Goal: Task Accomplishment & Management: Use online tool/utility

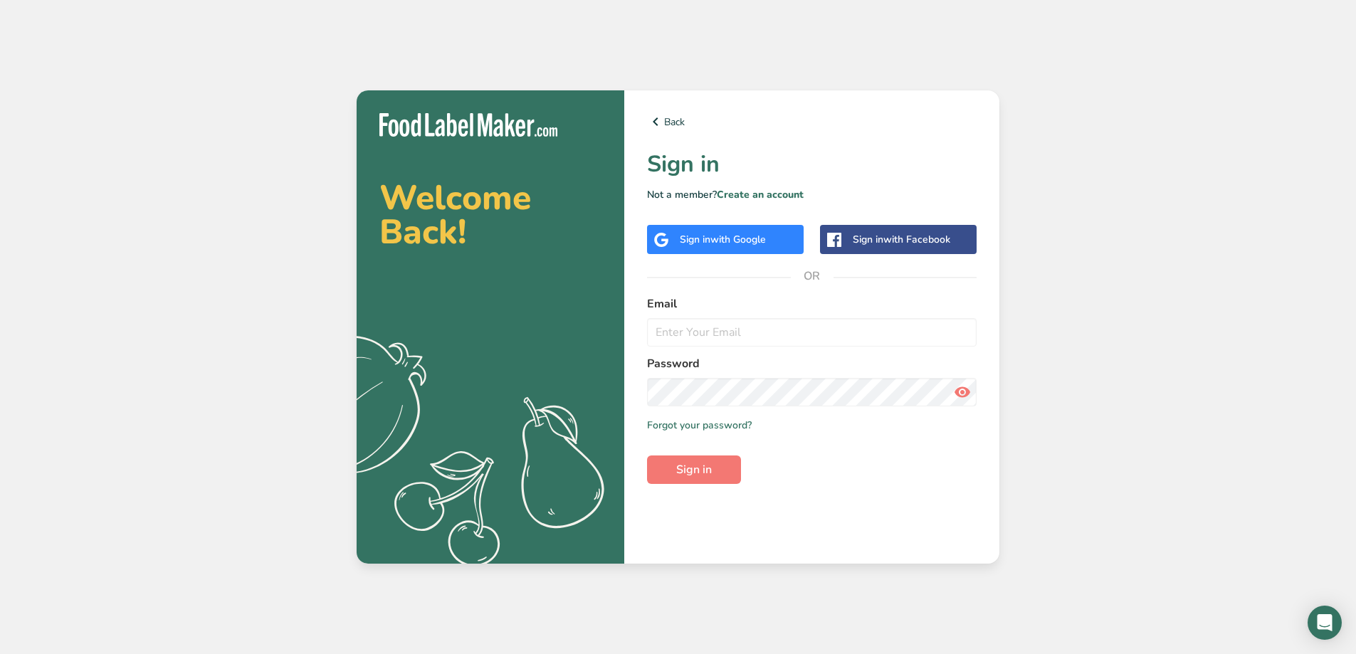
click at [778, 232] on div "Sign in with Google" at bounding box center [725, 239] width 157 height 29
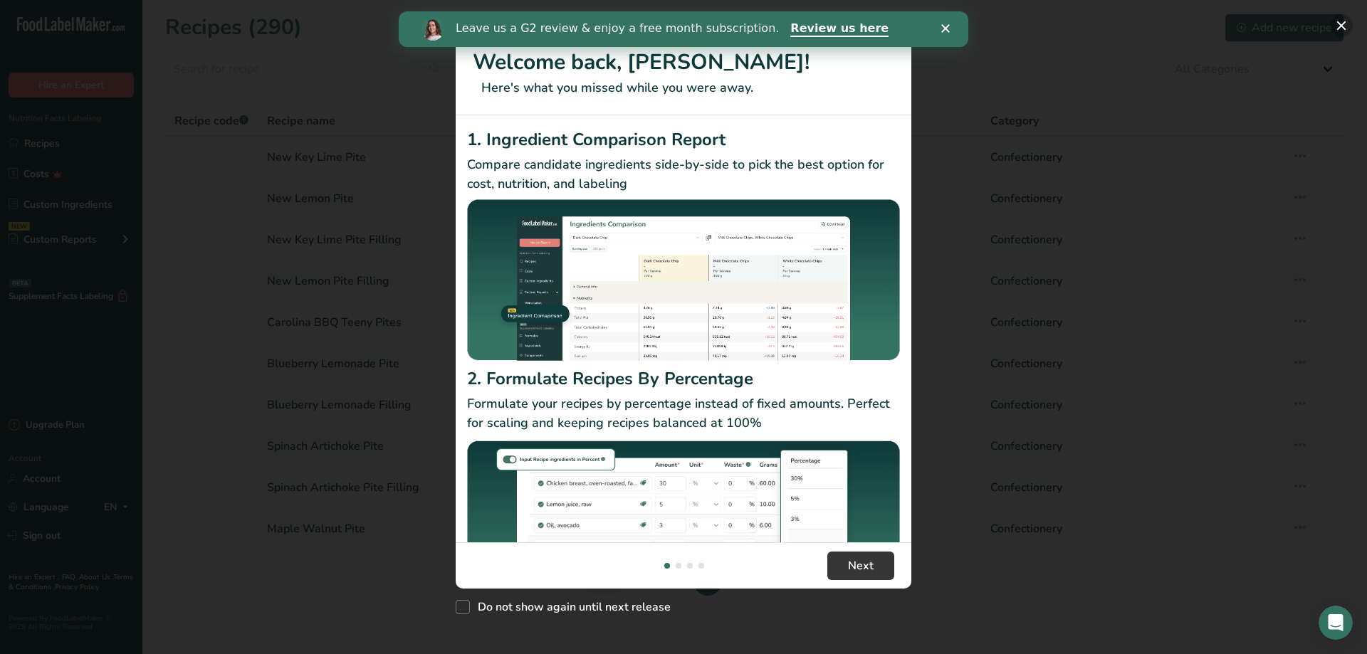
click at [1343, 23] on button "New Features" at bounding box center [1341, 25] width 23 height 23
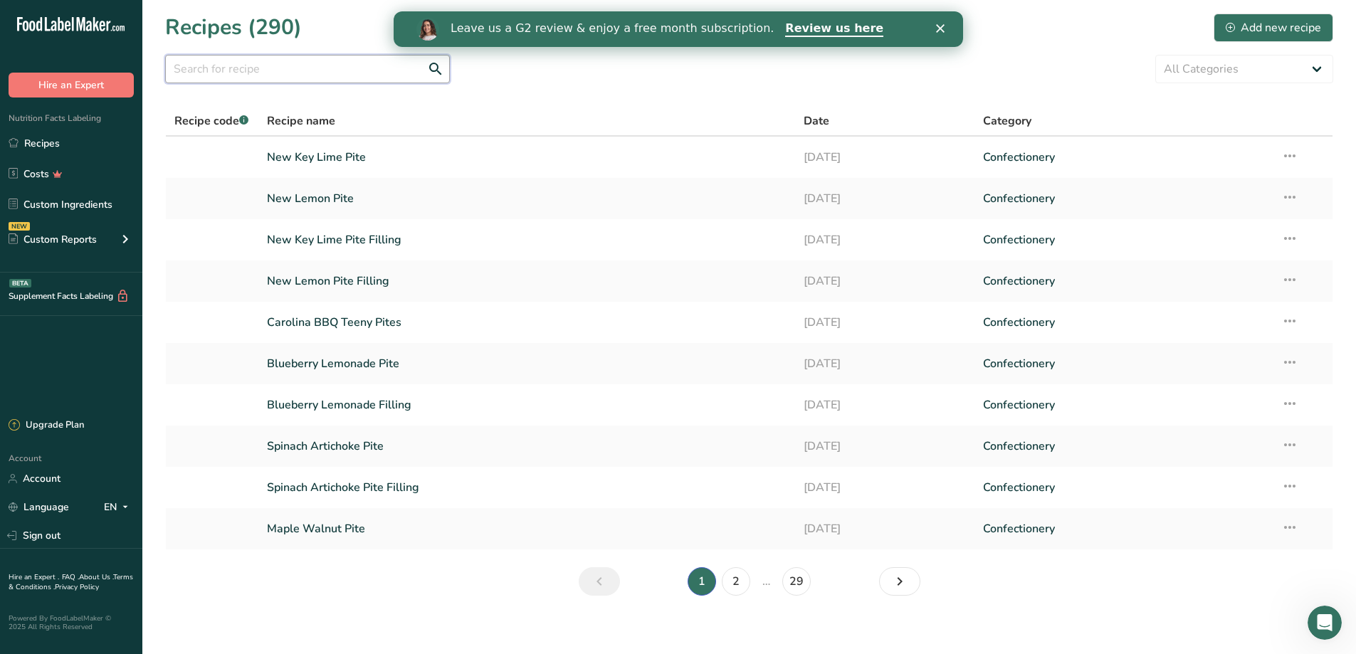
click at [284, 73] on input "text" at bounding box center [307, 69] width 285 height 28
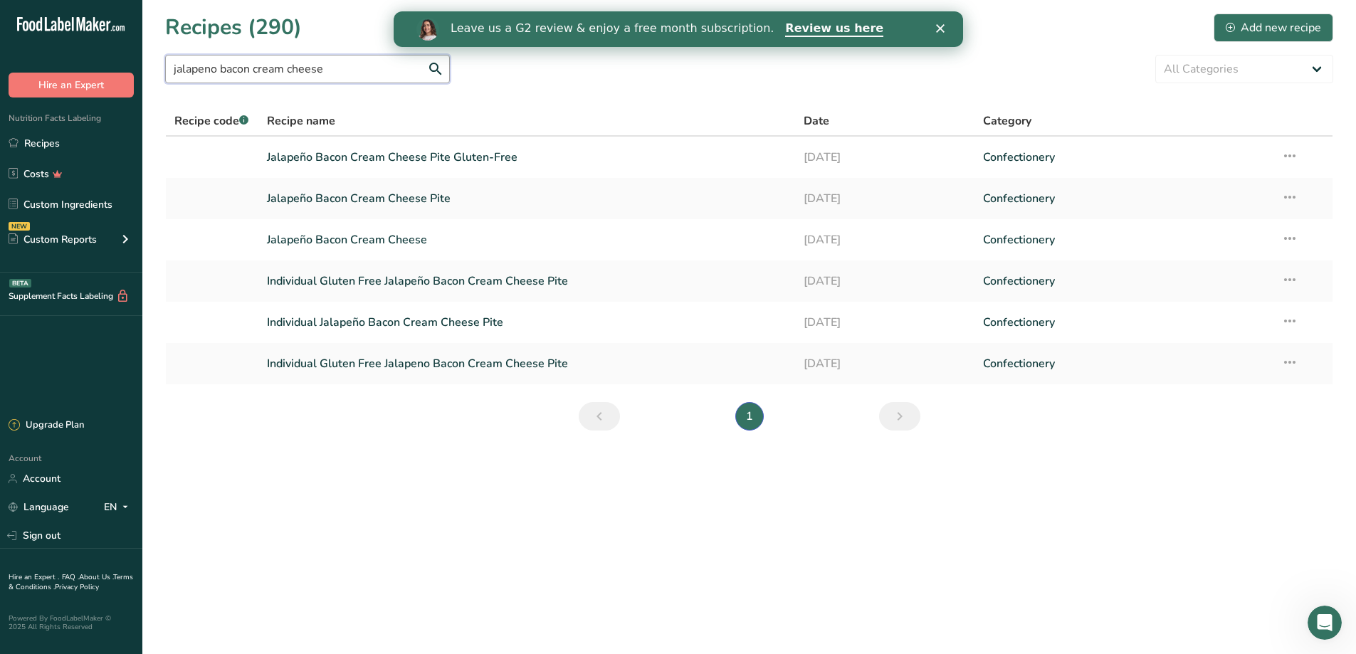
type input "jalapeno bacon cream cheese"
click at [367, 240] on link "Jalapeño Bacon Cream Cheese" at bounding box center [527, 240] width 520 height 30
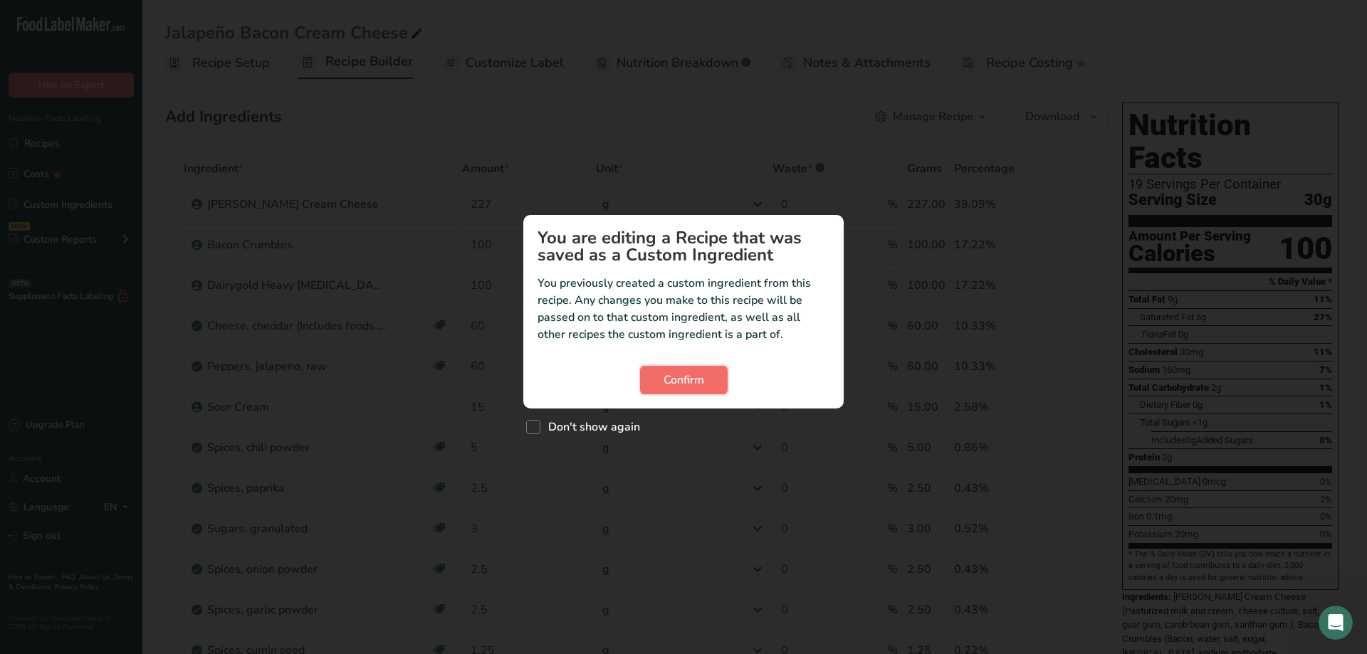
click at [713, 382] on button "Confirm" at bounding box center [684, 380] width 88 height 28
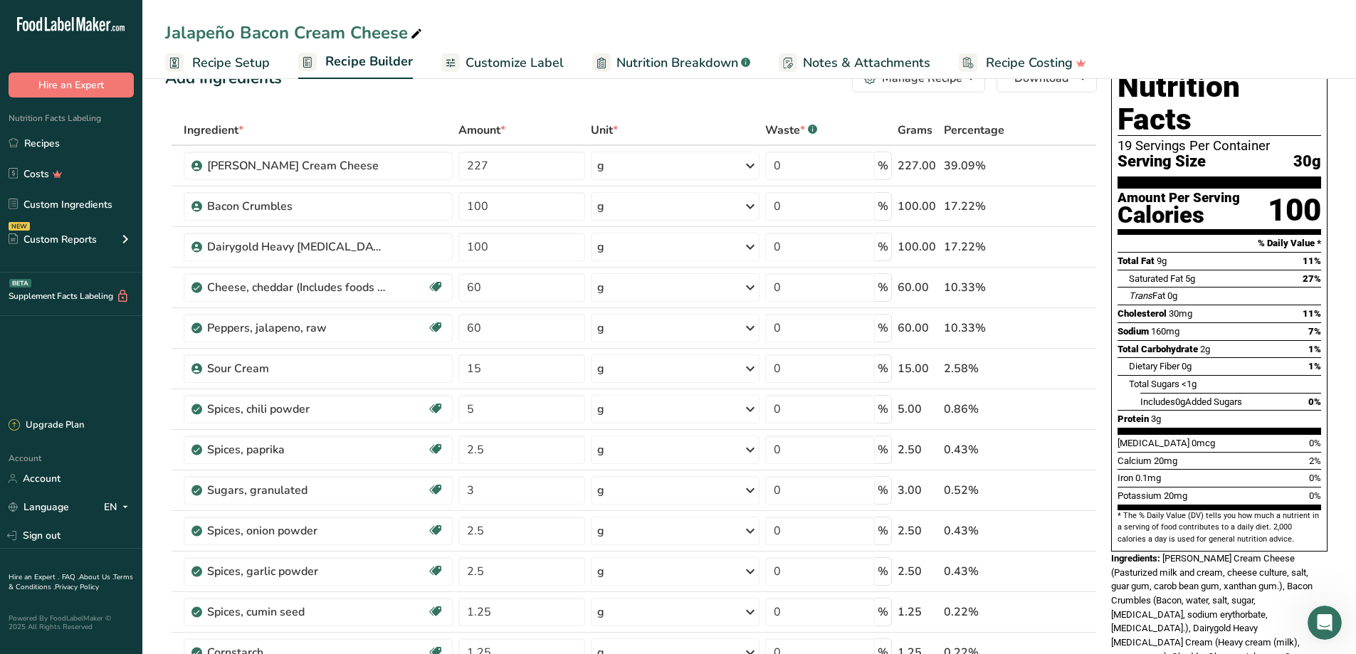
scroll to position [45, 0]
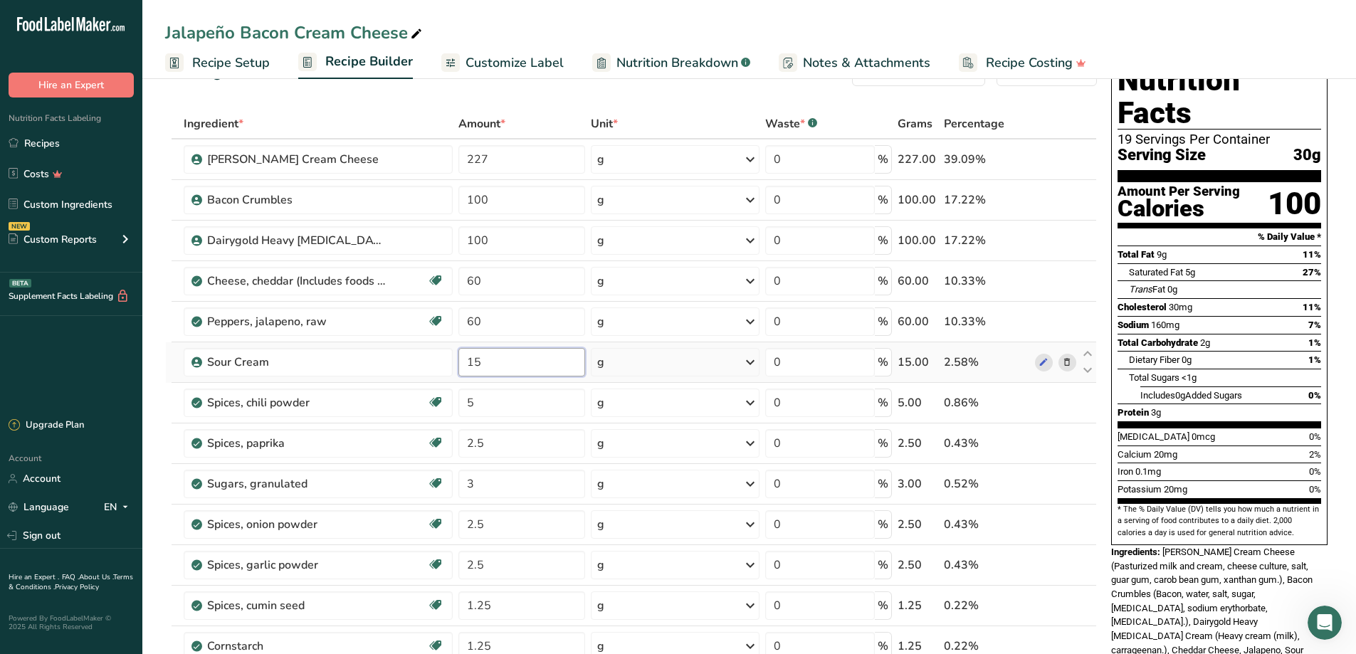
click at [495, 364] on input "15" at bounding box center [521, 362] width 127 height 28
type input "1"
type input "60"
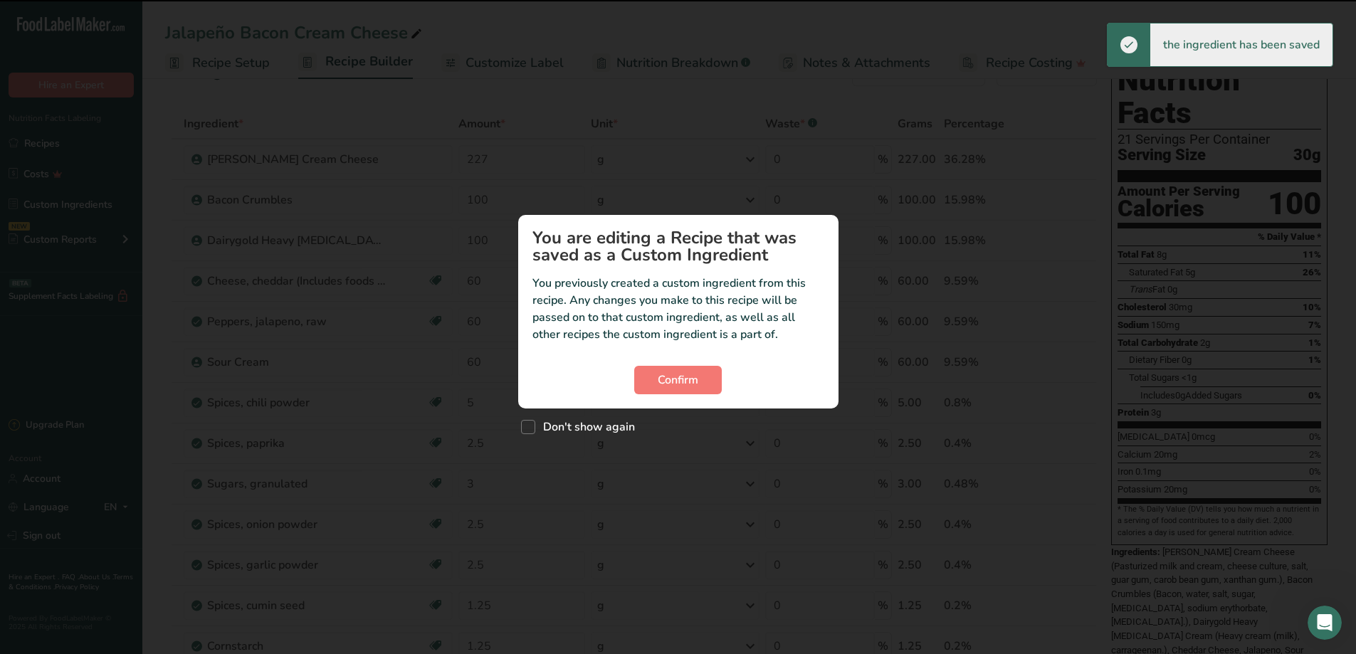
scroll to position [100, 0]
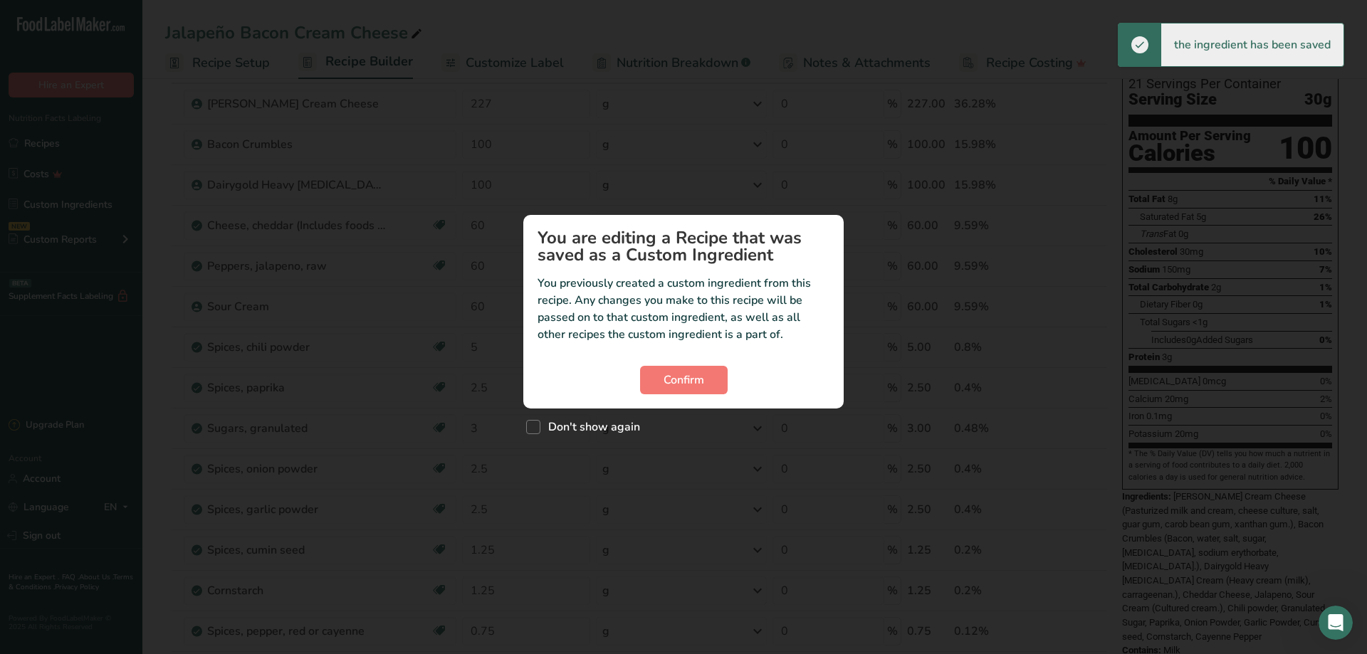
drag, startPoint x: 1361, startPoint y: 138, endPoint x: 1363, endPoint y: 177, distance: 39.2
click at [1355, 177] on div "Custom ingredient modal" at bounding box center [683, 327] width 1367 height 654
click at [692, 389] on button "Confirm" at bounding box center [684, 380] width 88 height 28
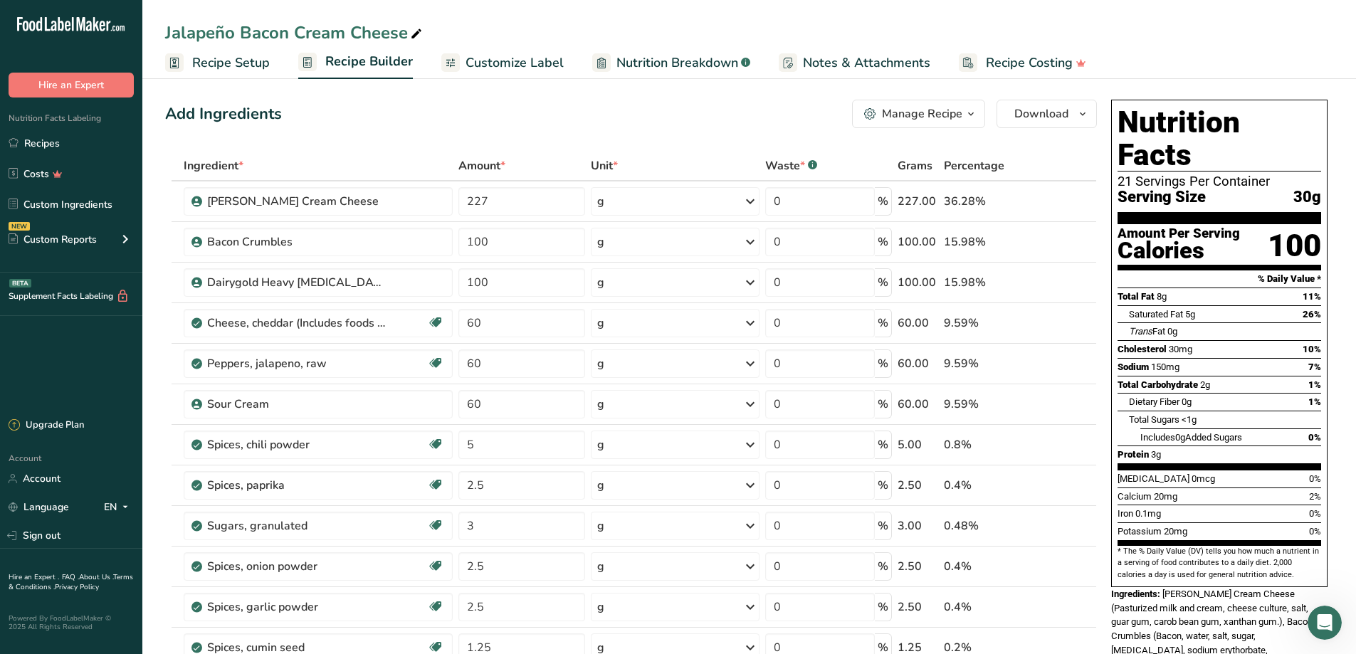
scroll to position [0, 0]
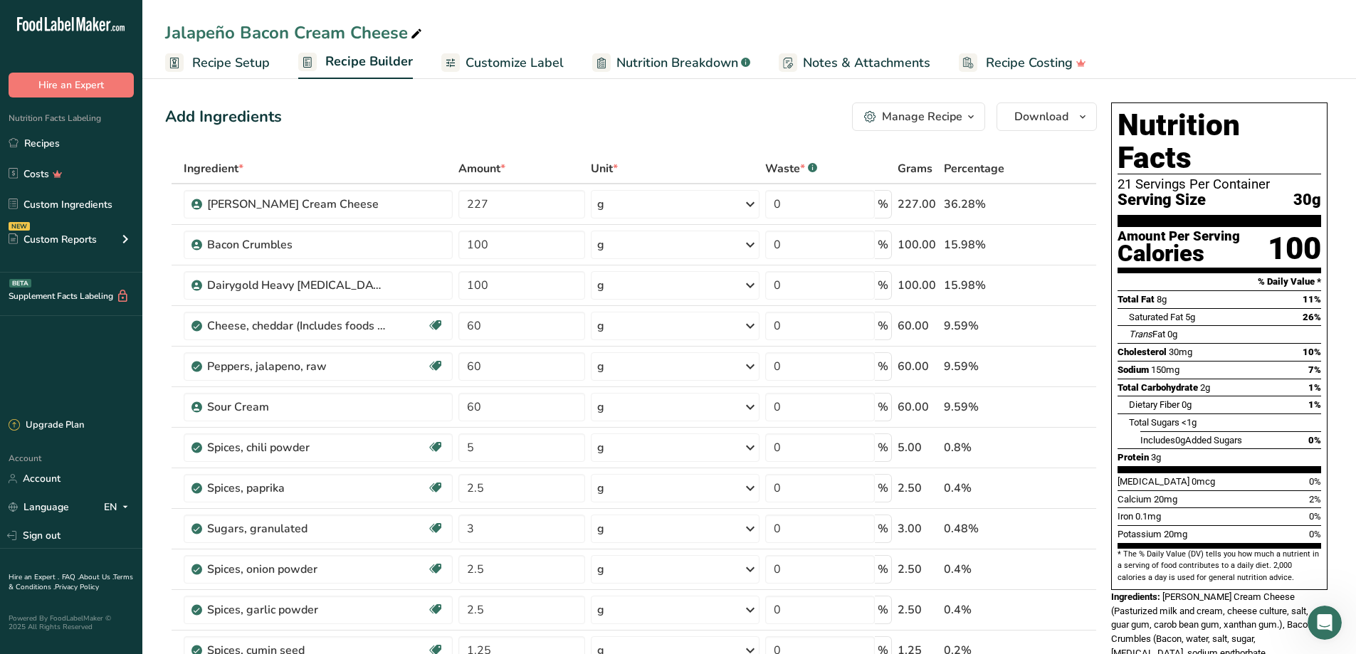
click at [462, 56] on link "Customize Label" at bounding box center [502, 63] width 122 height 32
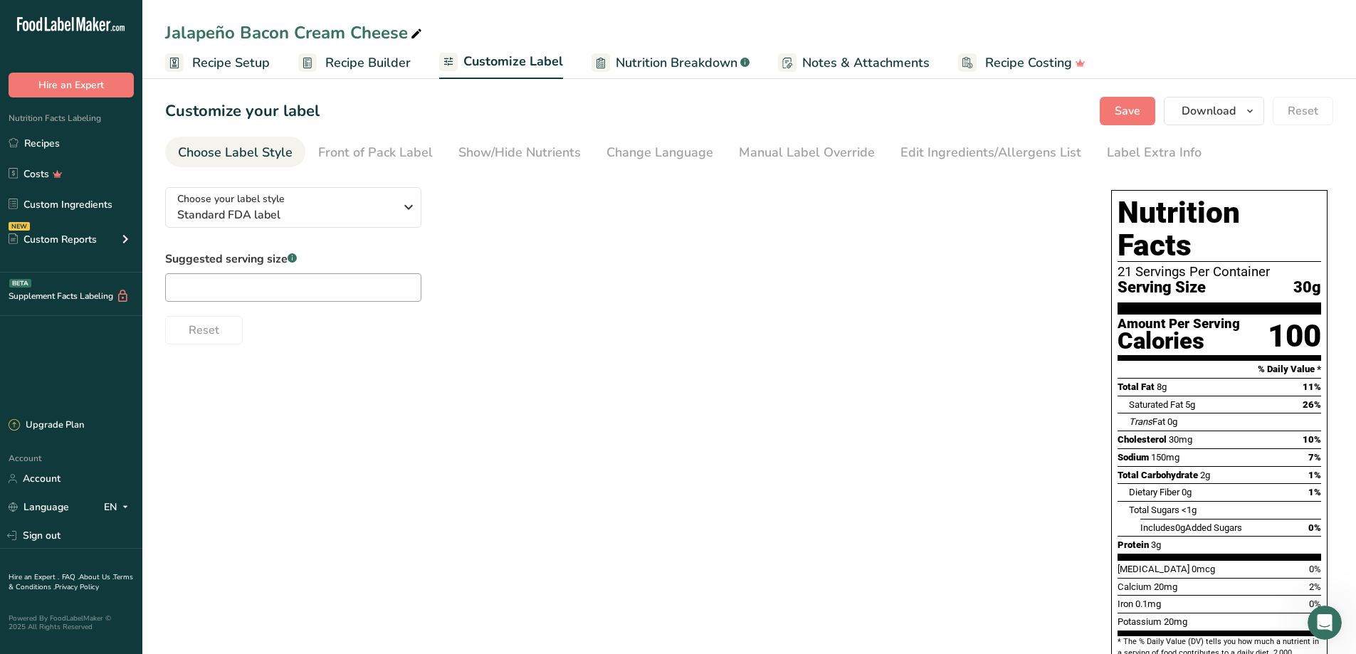
click at [260, 65] on span "Recipe Setup" at bounding box center [231, 62] width 78 height 19
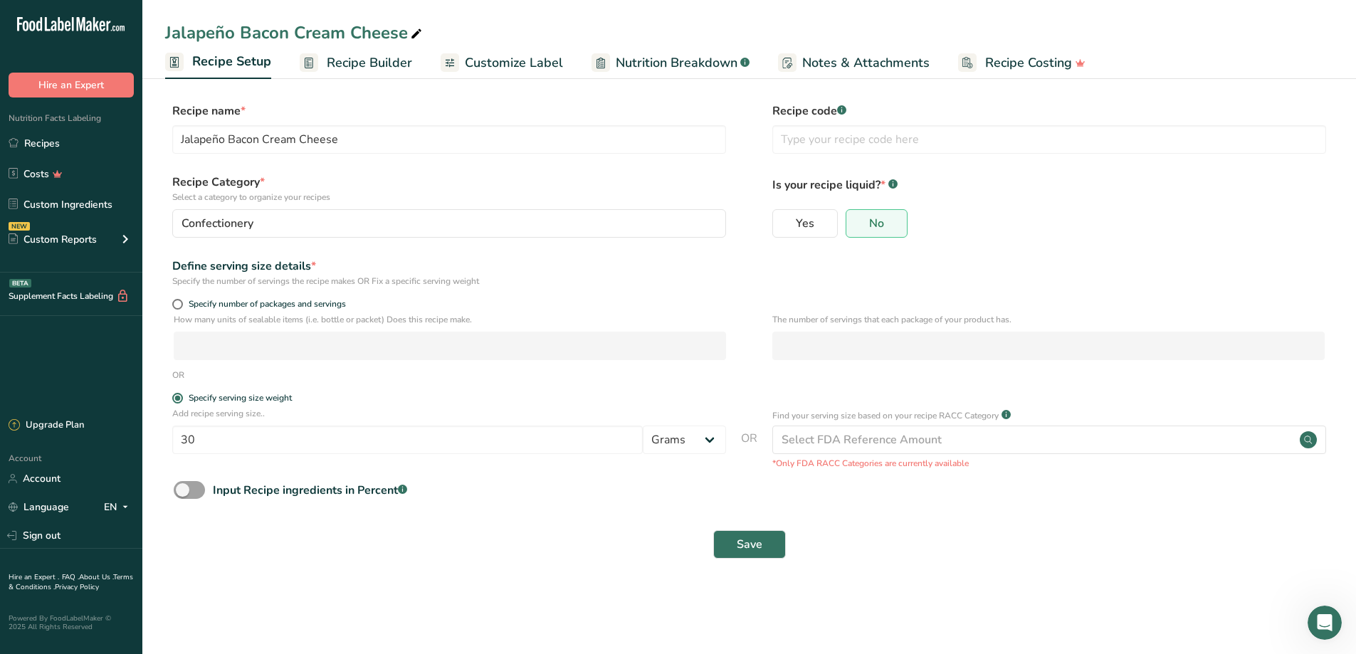
click at [487, 63] on span "Customize Label" at bounding box center [514, 62] width 98 height 19
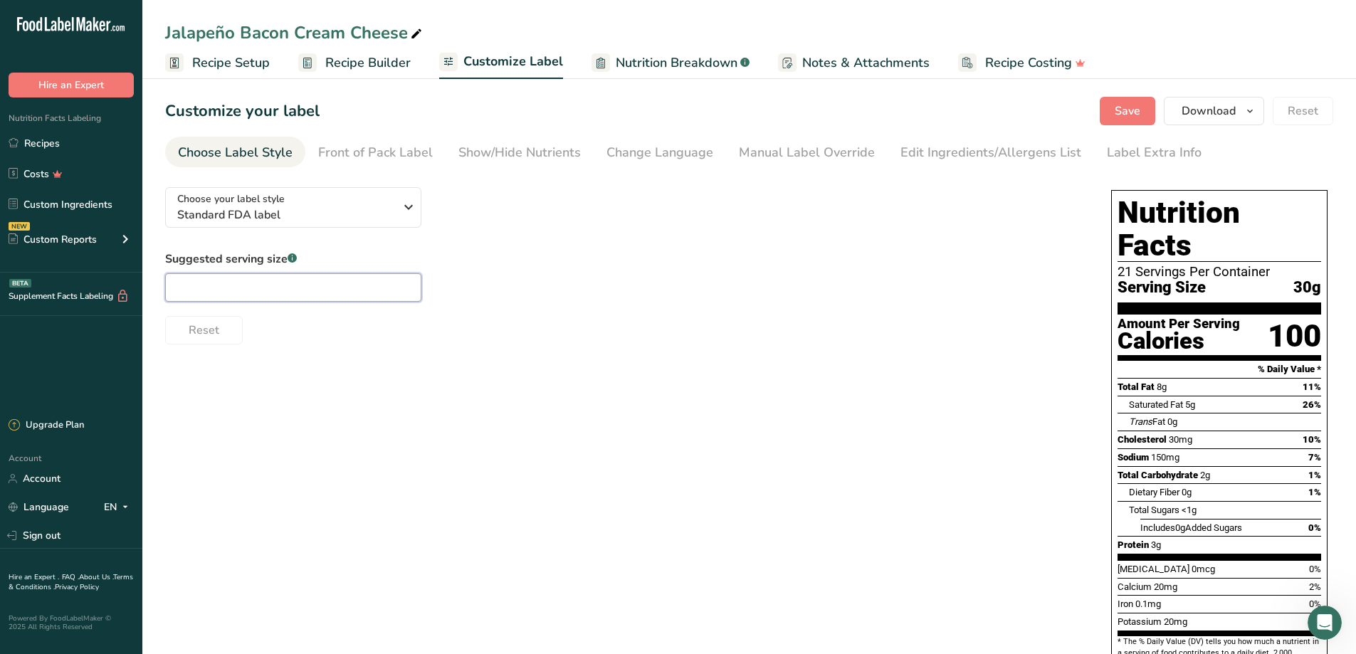
click at [282, 288] on input "text" at bounding box center [293, 287] width 256 height 28
type input "1oz"
click at [651, 298] on div "Suggested serving size .a-a{fill:#347362;}.b-a{fill:#fff;} 1oz Reset" at bounding box center [624, 298] width 918 height 94
click at [1139, 114] on span "Save" at bounding box center [1128, 111] width 26 height 17
click at [1117, 112] on span "Save" at bounding box center [1128, 111] width 26 height 17
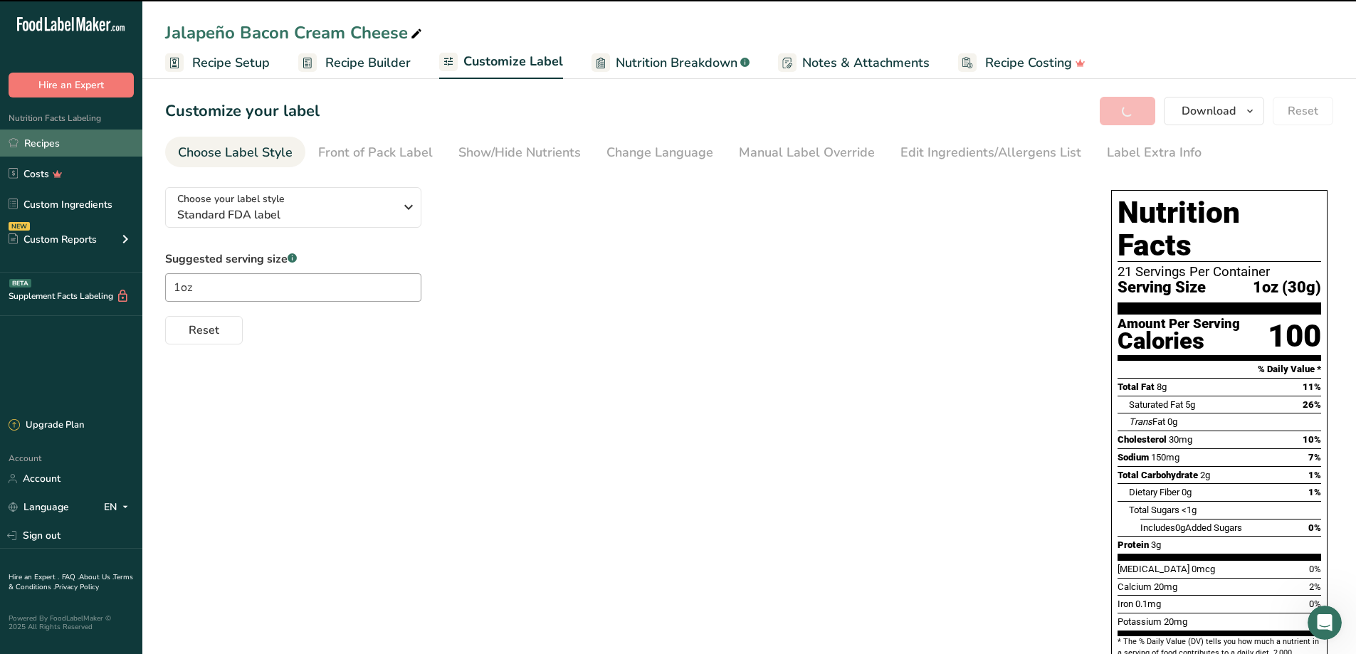
click at [60, 145] on link "Recipes" at bounding box center [71, 143] width 142 height 27
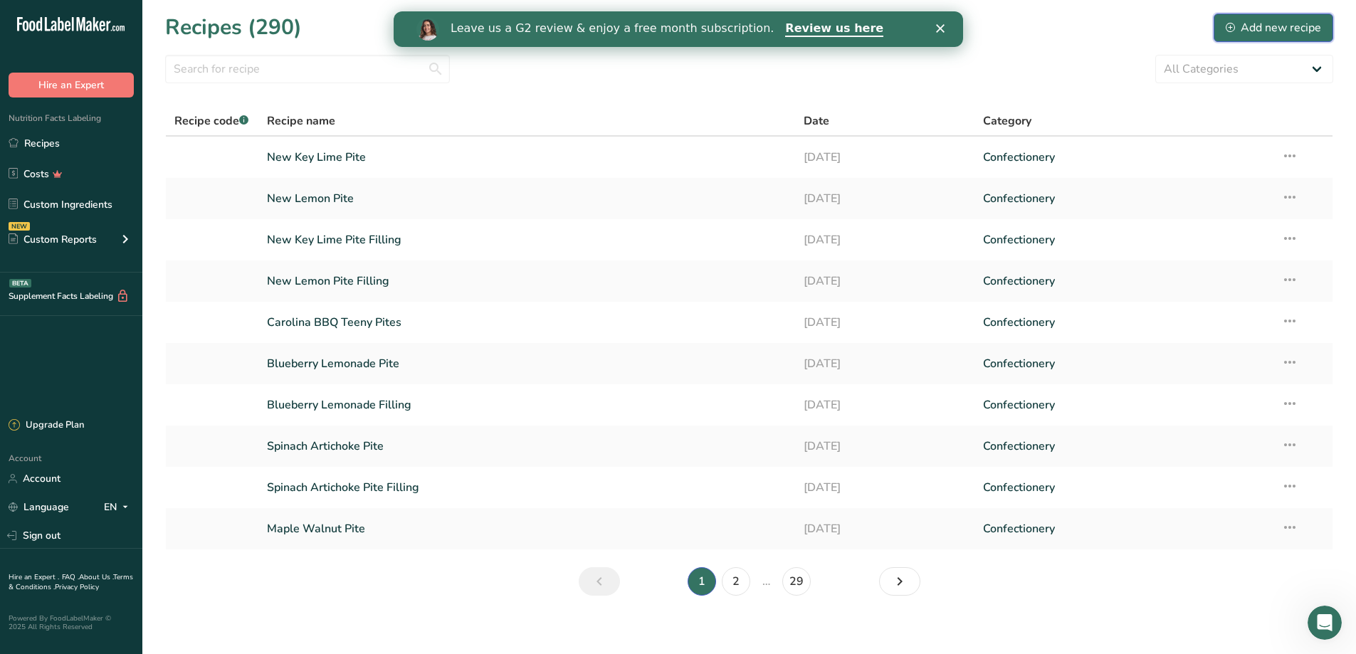
click at [1259, 36] on button "Add new recipe" at bounding box center [1274, 28] width 120 height 28
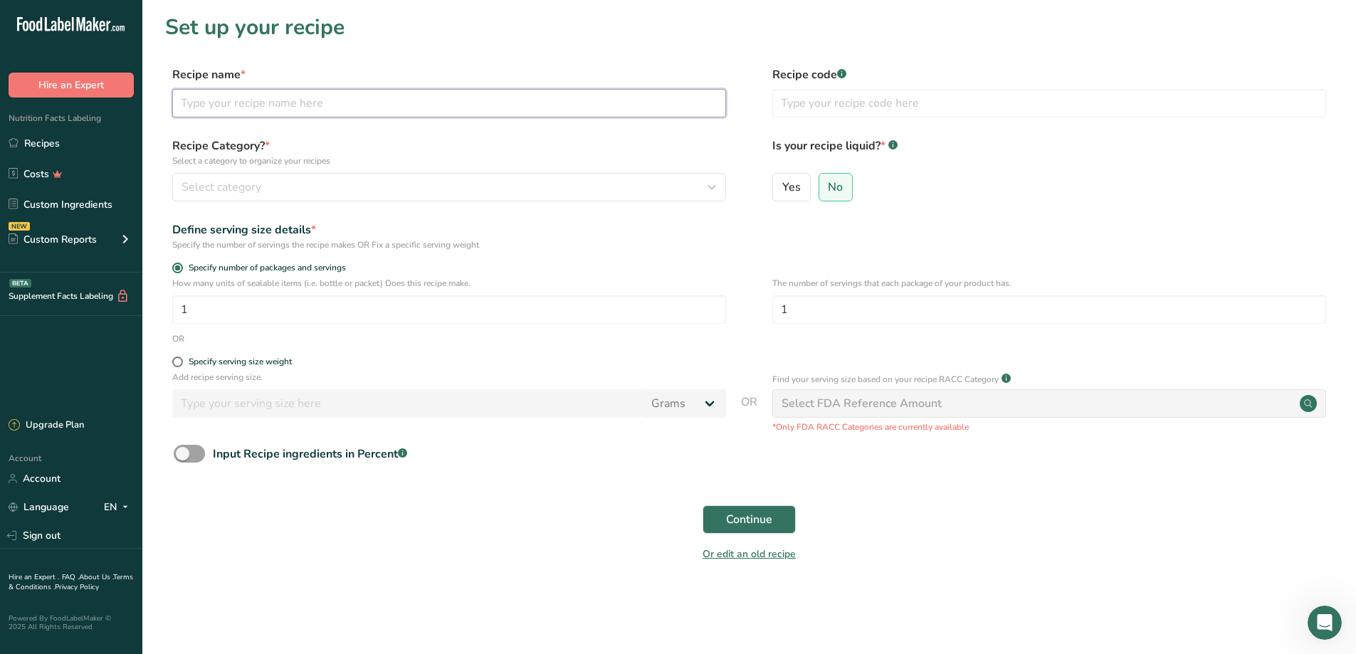
click at [486, 94] on input "text" at bounding box center [449, 103] width 554 height 28
type input "Jalapeno Bacon Cream Cheese"
click at [441, 203] on div "Recipe Category? * Select a category to organize your recipes Select category S…" at bounding box center [749, 173] width 1168 height 73
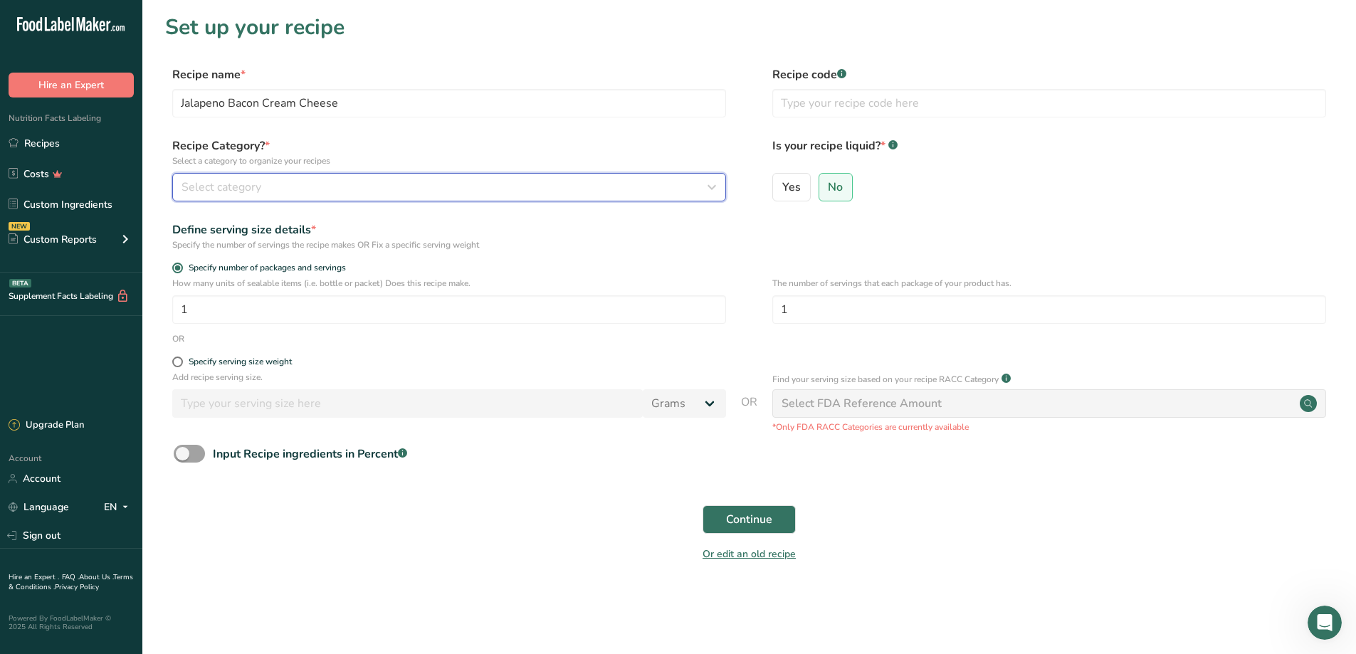
click at [439, 191] on div "Select category" at bounding box center [445, 187] width 527 height 17
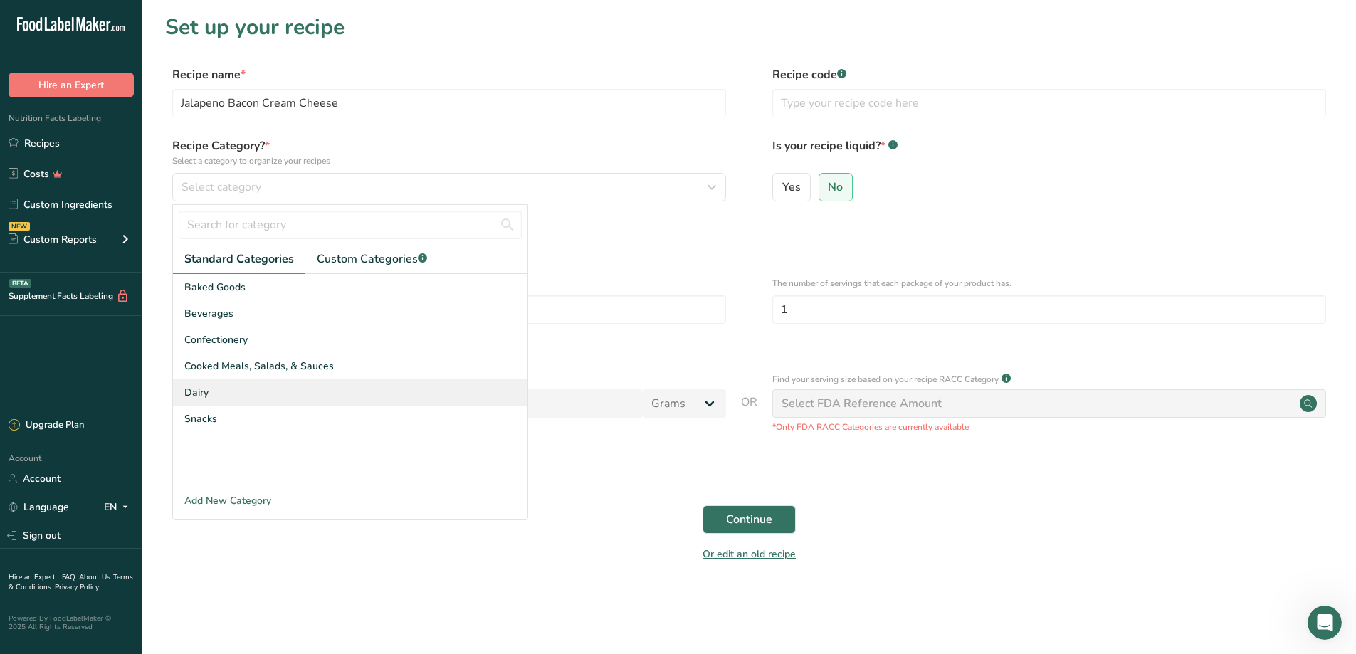
click at [343, 394] on div "Dairy" at bounding box center [350, 392] width 355 height 26
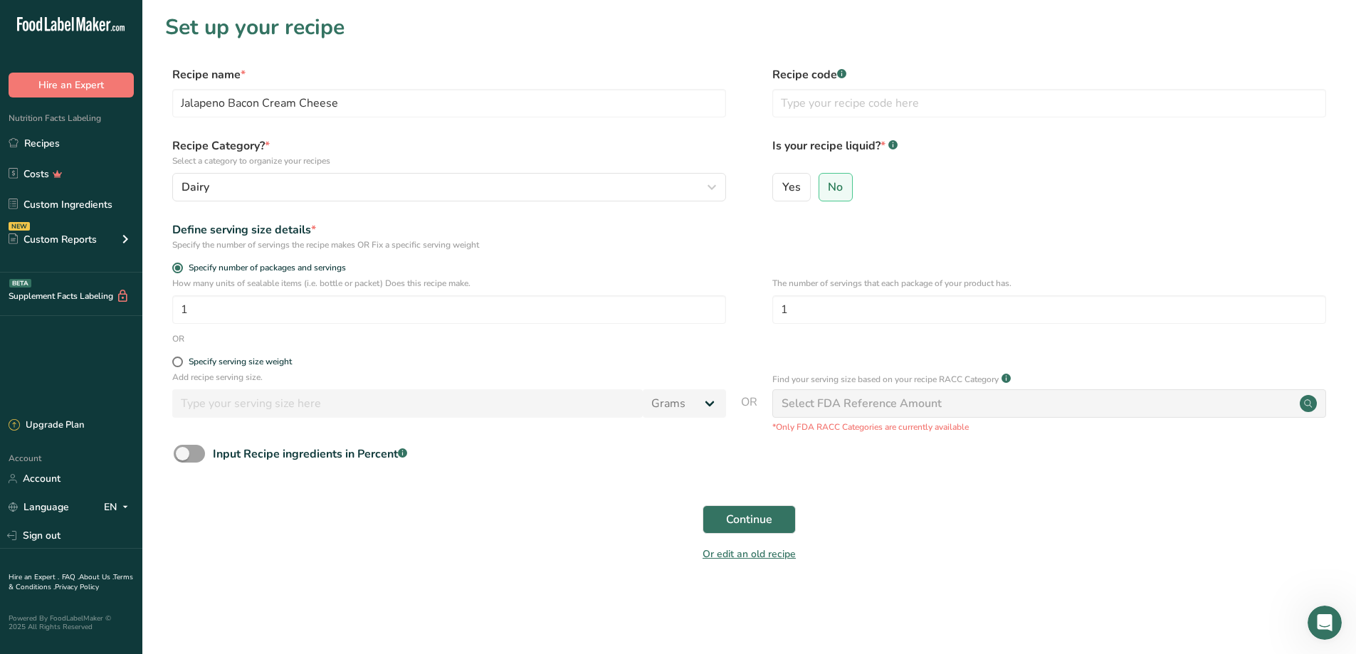
click at [171, 359] on div "Specify serving size weight" at bounding box center [749, 364] width 1168 height 14
click at [177, 361] on span at bounding box center [177, 362] width 11 height 11
click at [177, 361] on input "Specify serving size weight" at bounding box center [176, 361] width 9 height 9
radio input "true"
radio input "false"
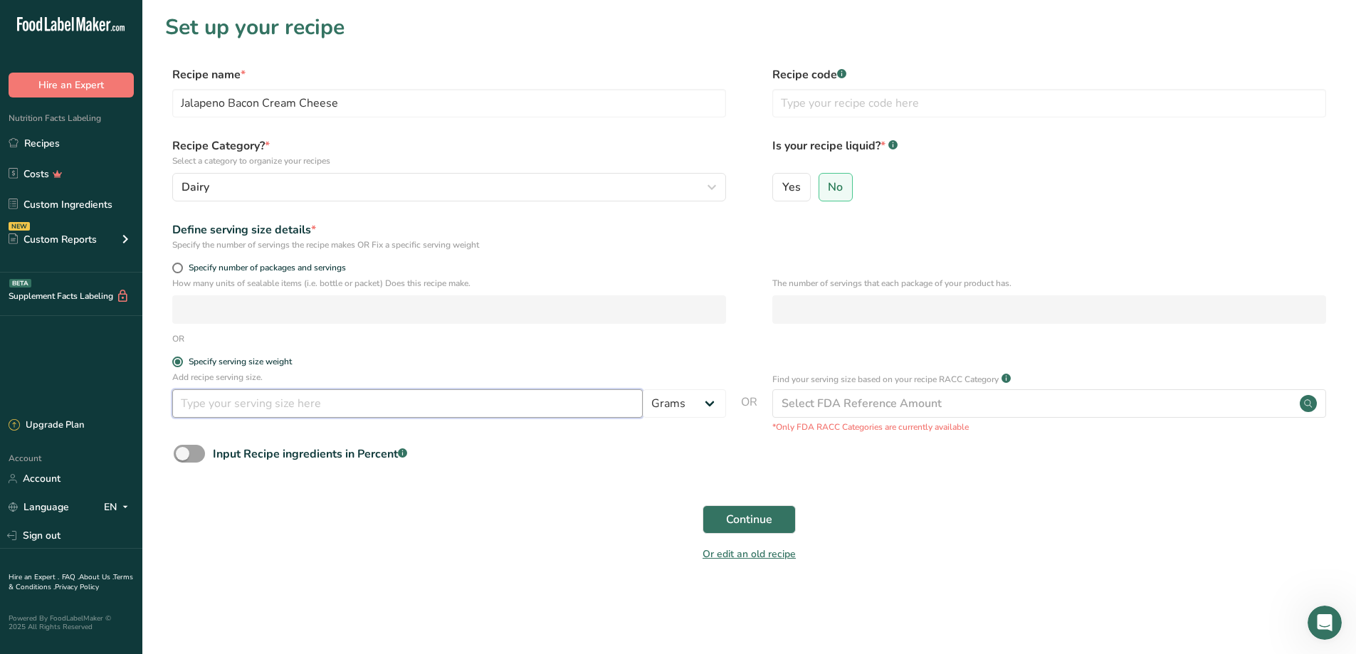
click at [236, 406] on input "number" at bounding box center [407, 403] width 471 height 28
type input "30"
click at [721, 520] on button "Continue" at bounding box center [749, 519] width 93 height 28
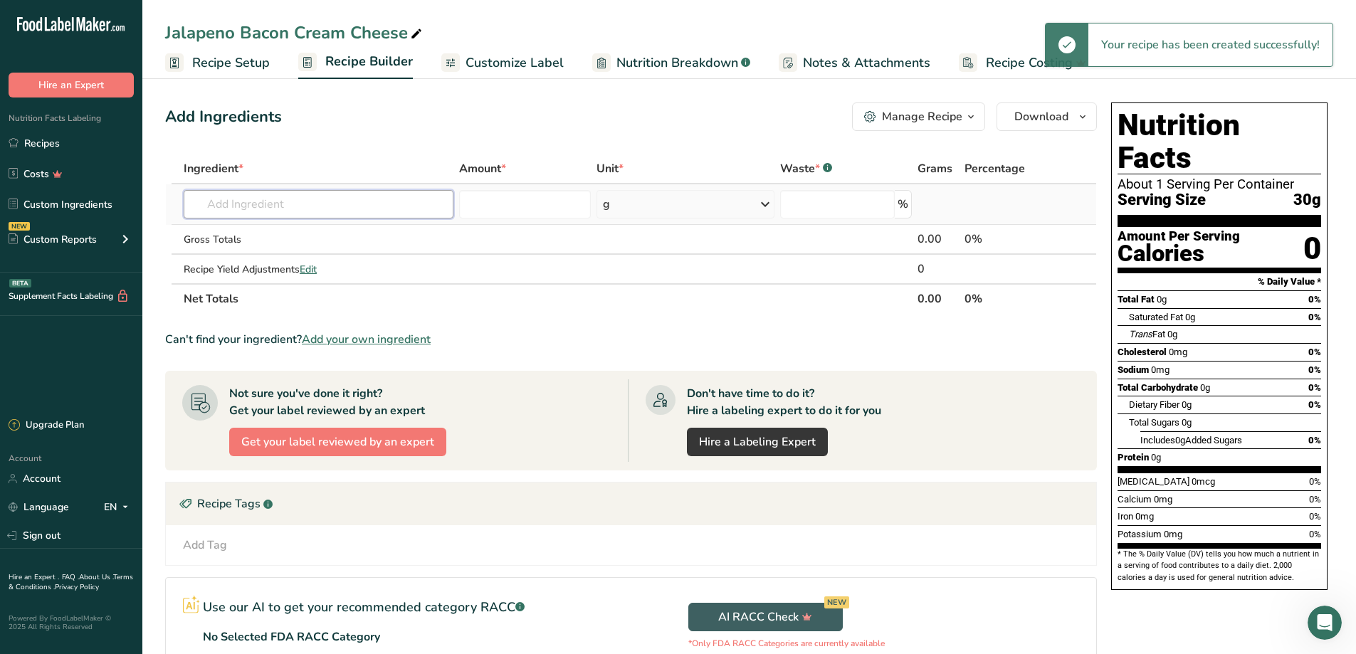
drag, startPoint x: 335, startPoint y: 196, endPoint x: 335, endPoint y: 188, distance: 7.9
click at [336, 195] on input "text" at bounding box center [319, 204] width 270 height 28
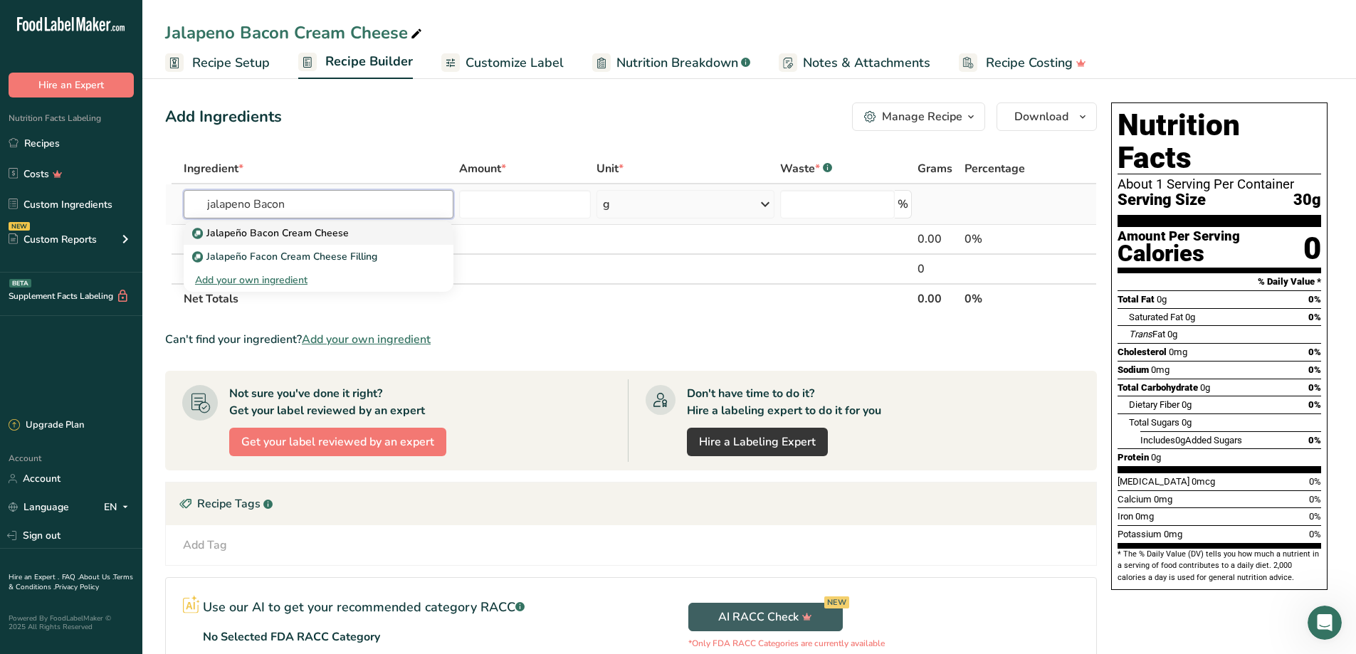
type input "jalapeno Bacon"
click at [315, 234] on p "Jalapeño Bacon Cream Cheese" at bounding box center [272, 233] width 154 height 15
type input "Jalapeño Bacon Cream Cheese"
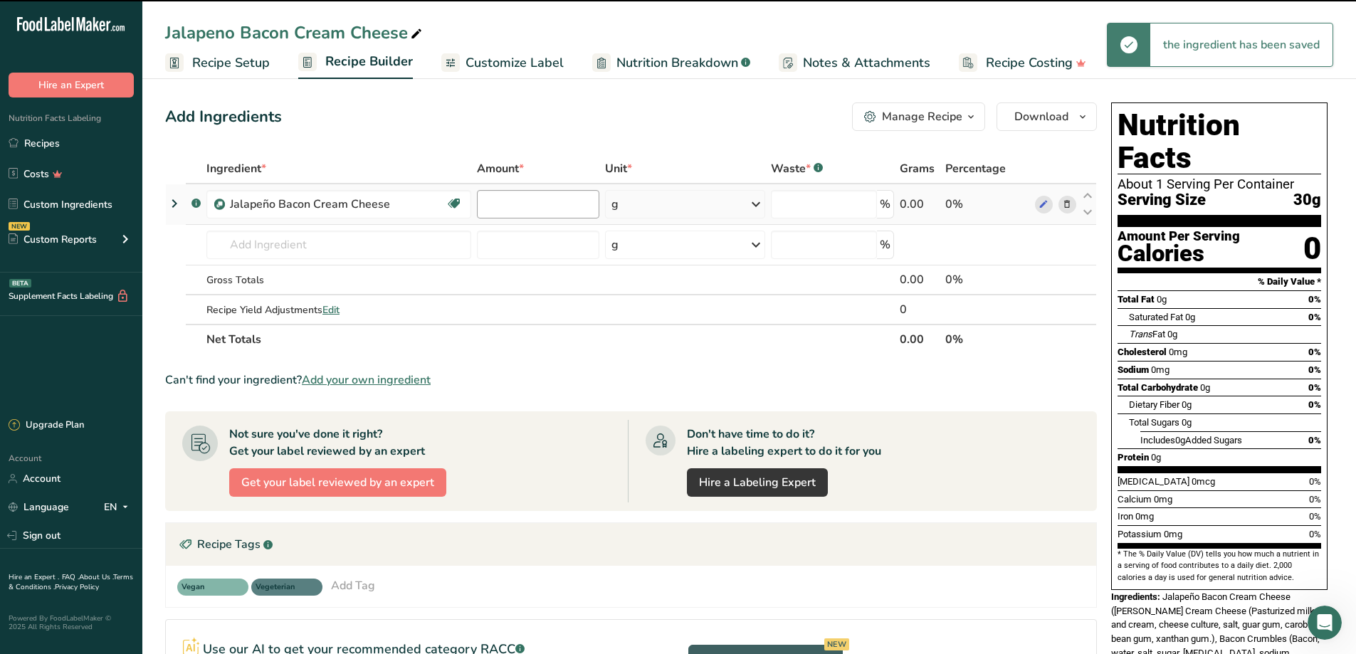
type input "0"
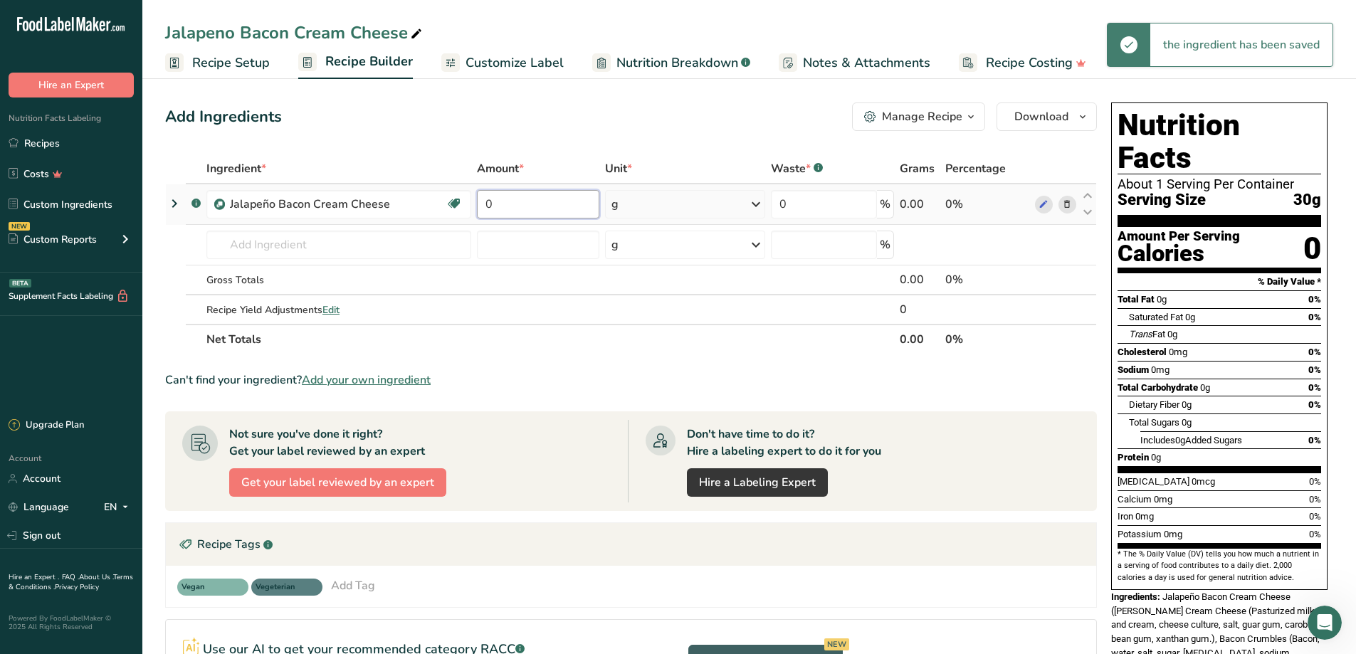
click at [488, 206] on input "0" at bounding box center [538, 204] width 122 height 28
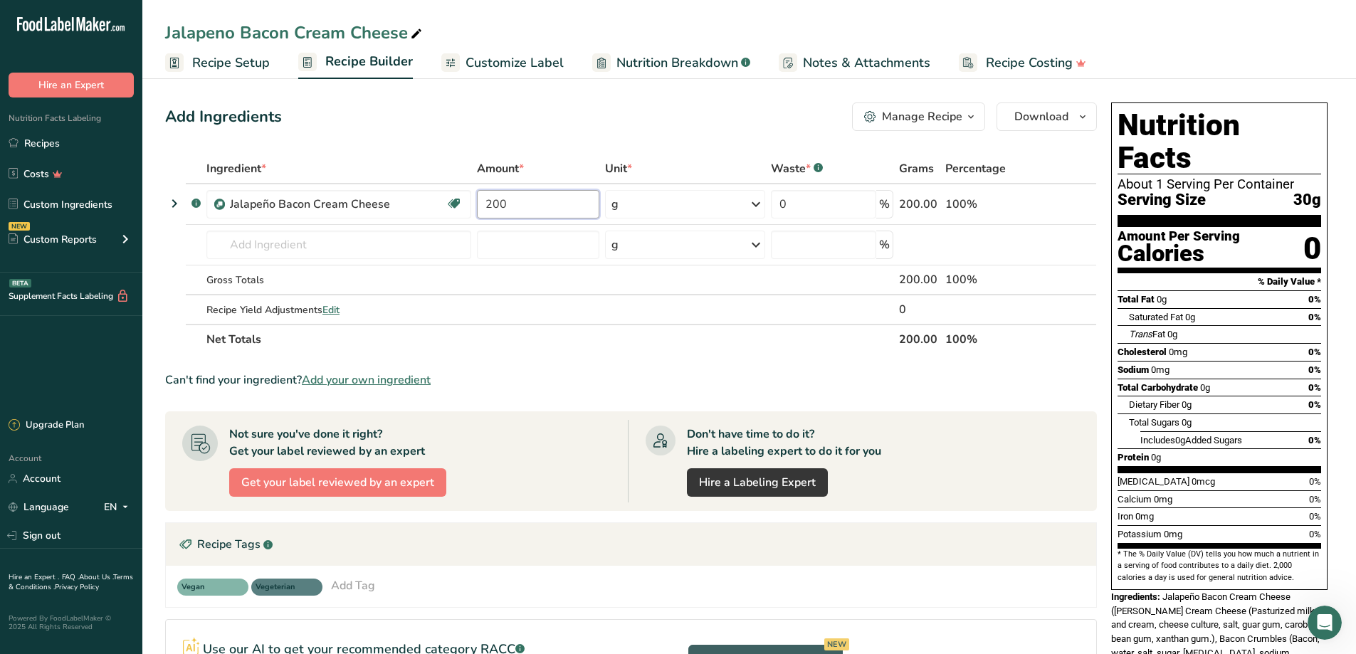
type input "200"
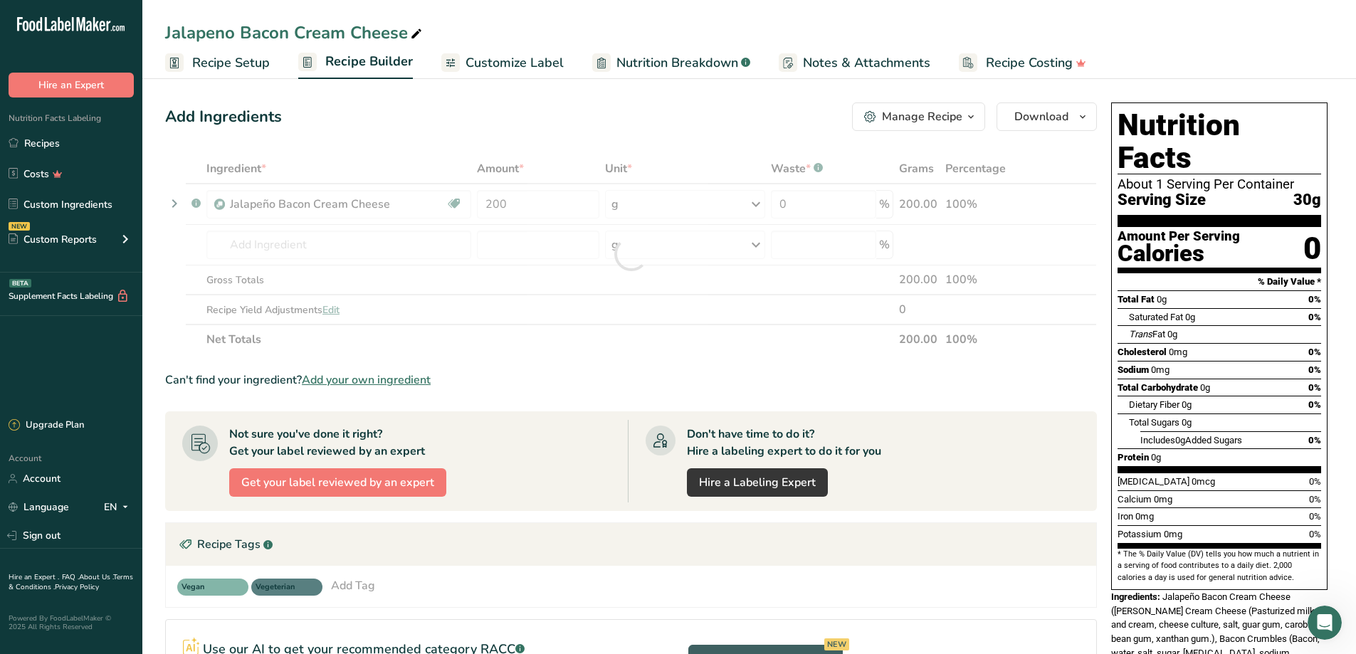
click at [165, 172] on div "Ingredient * Amount * Unit * Waste * .a-a{fill:#347362;}.b-a{fill:#fff;} Grams …" at bounding box center [631, 254] width 932 height 201
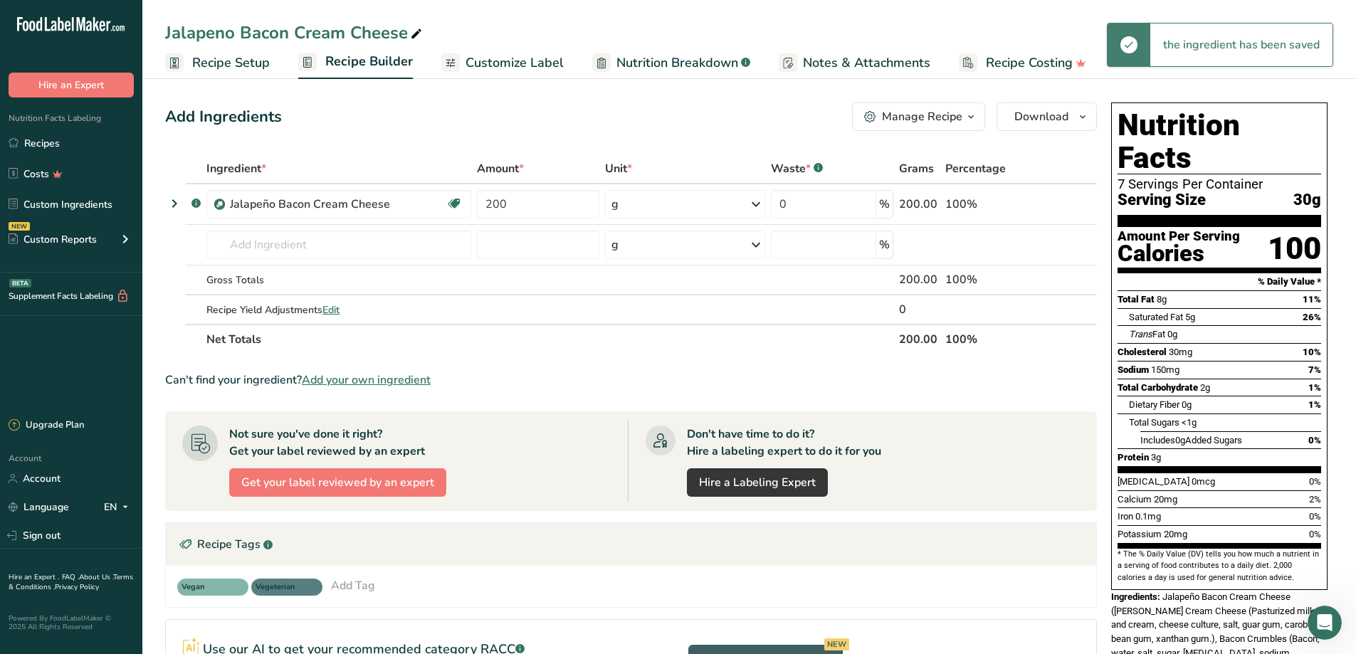
click at [403, 34] on div "Jalapeno Bacon Cream Cheese" at bounding box center [295, 33] width 260 height 26
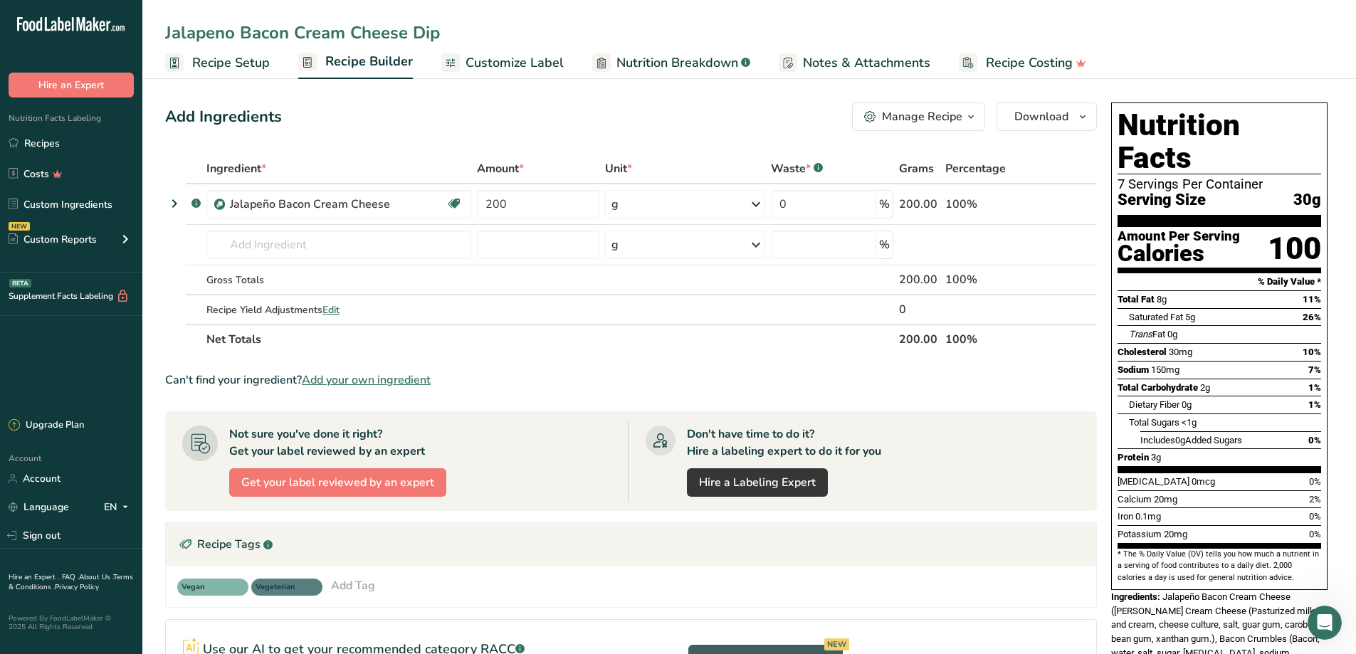
type input "Jalapeno Bacon Cream Cheese Dip"
click at [701, 120] on div "Add Ingredients Manage Recipe Delete Recipe Duplicate Recipe Scale Recipe Save …" at bounding box center [631, 117] width 932 height 28
click at [525, 58] on span "Customize Label" at bounding box center [515, 62] width 98 height 19
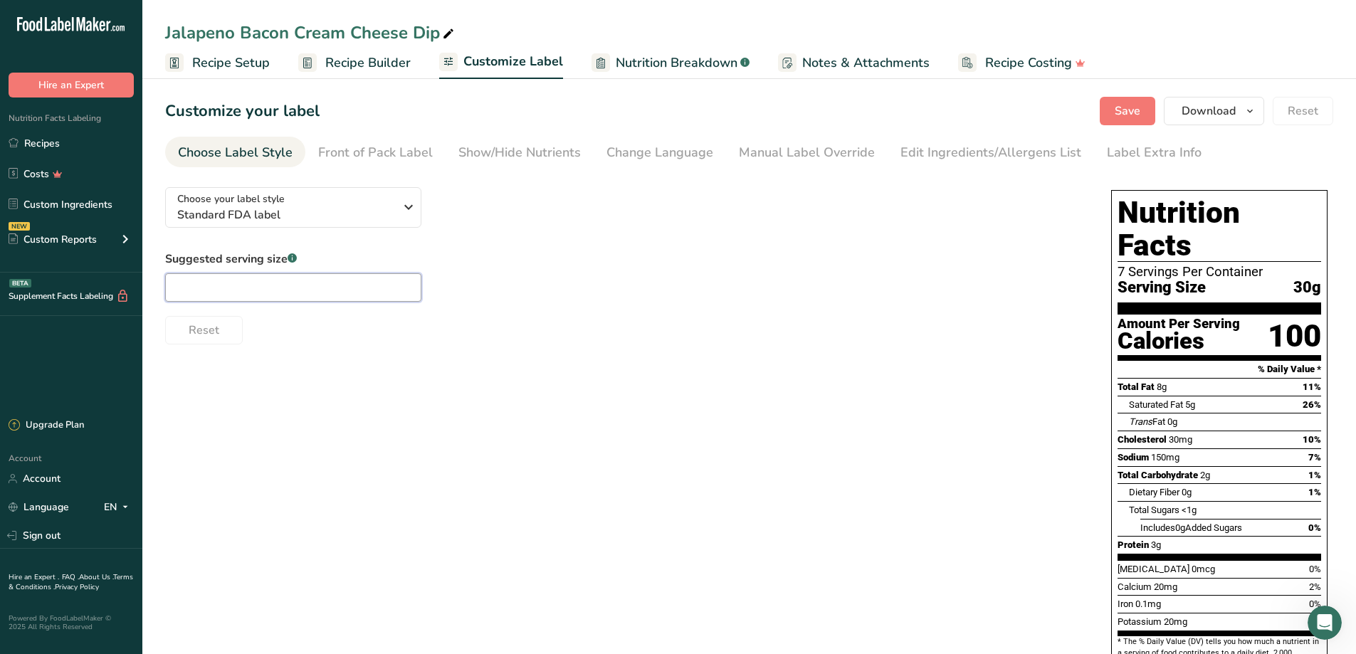
click at [259, 293] on input "text" at bounding box center [293, 287] width 256 height 28
type input "1oz"
click at [605, 241] on div "Choose your label style Standard FDA label USA (FDA) Standard FDA label Tabular…" at bounding box center [624, 260] width 918 height 169
drag, startPoint x: 1143, startPoint y: 108, endPoint x: 1134, endPoint y: 112, distance: 10.2
click at [1143, 108] on button "Save" at bounding box center [1128, 111] width 56 height 28
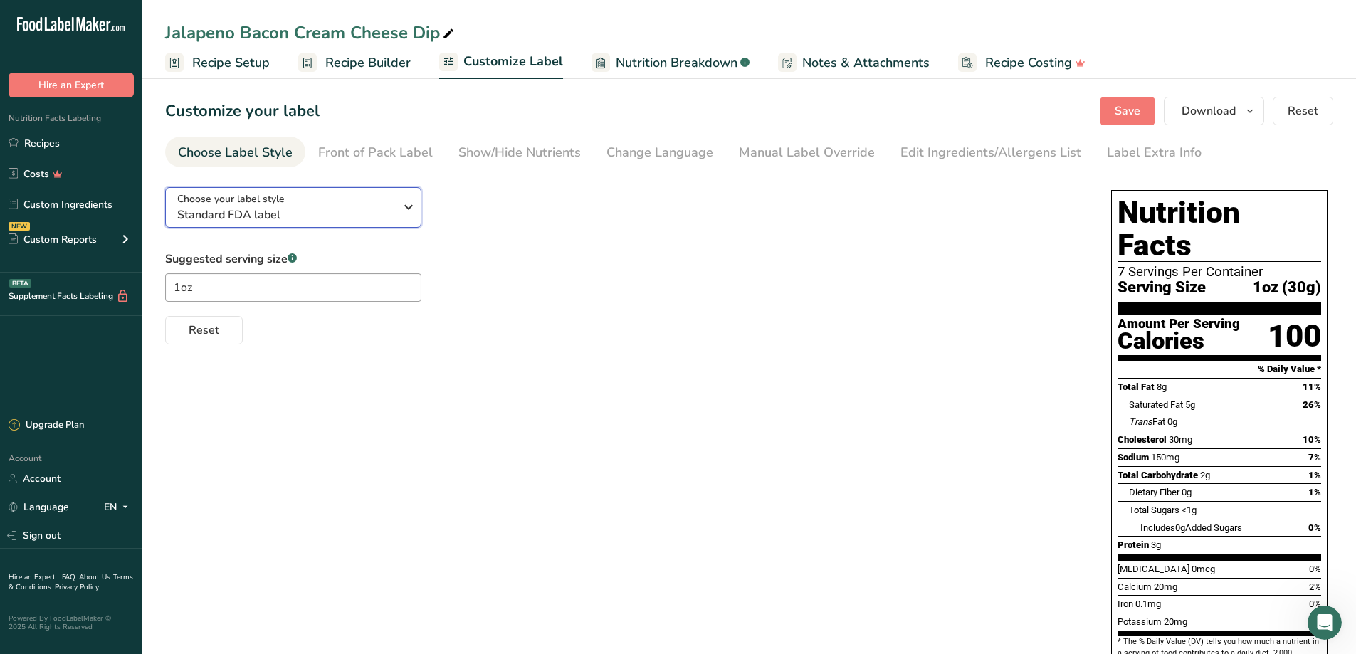
click at [405, 207] on icon "button" at bounding box center [408, 207] width 17 height 26
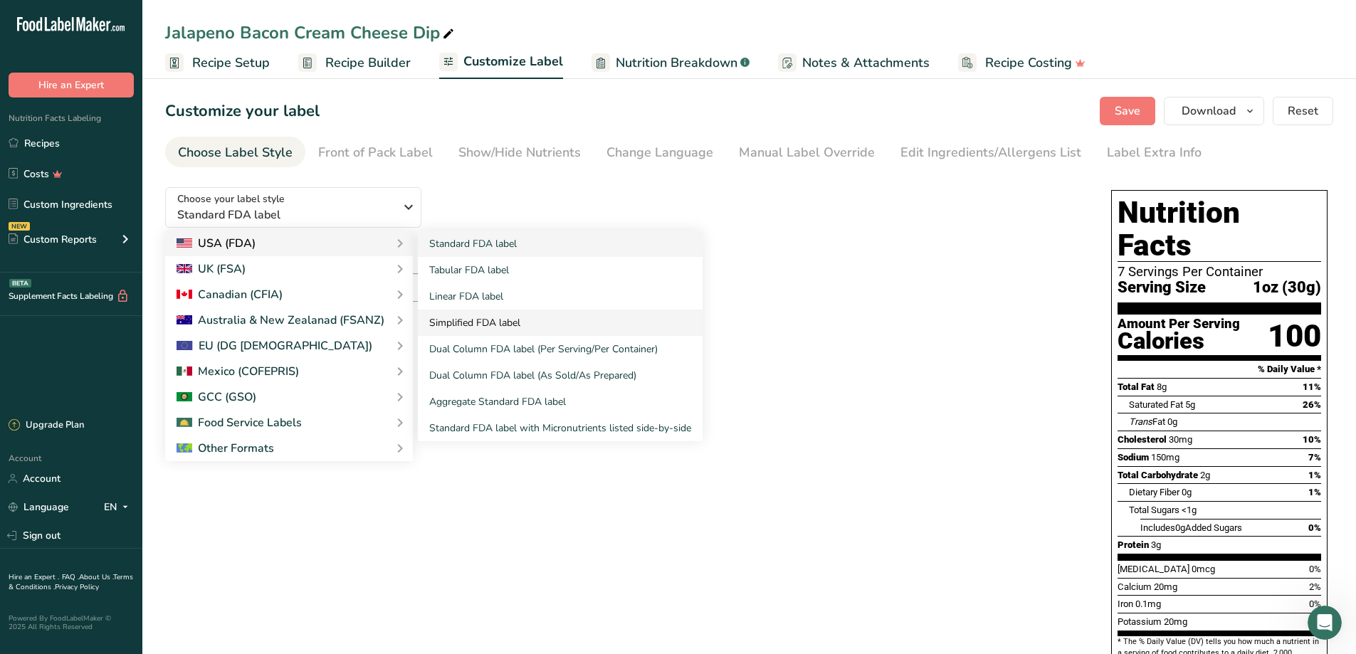
click at [488, 317] on link "Simplified FDA label" at bounding box center [560, 323] width 285 height 26
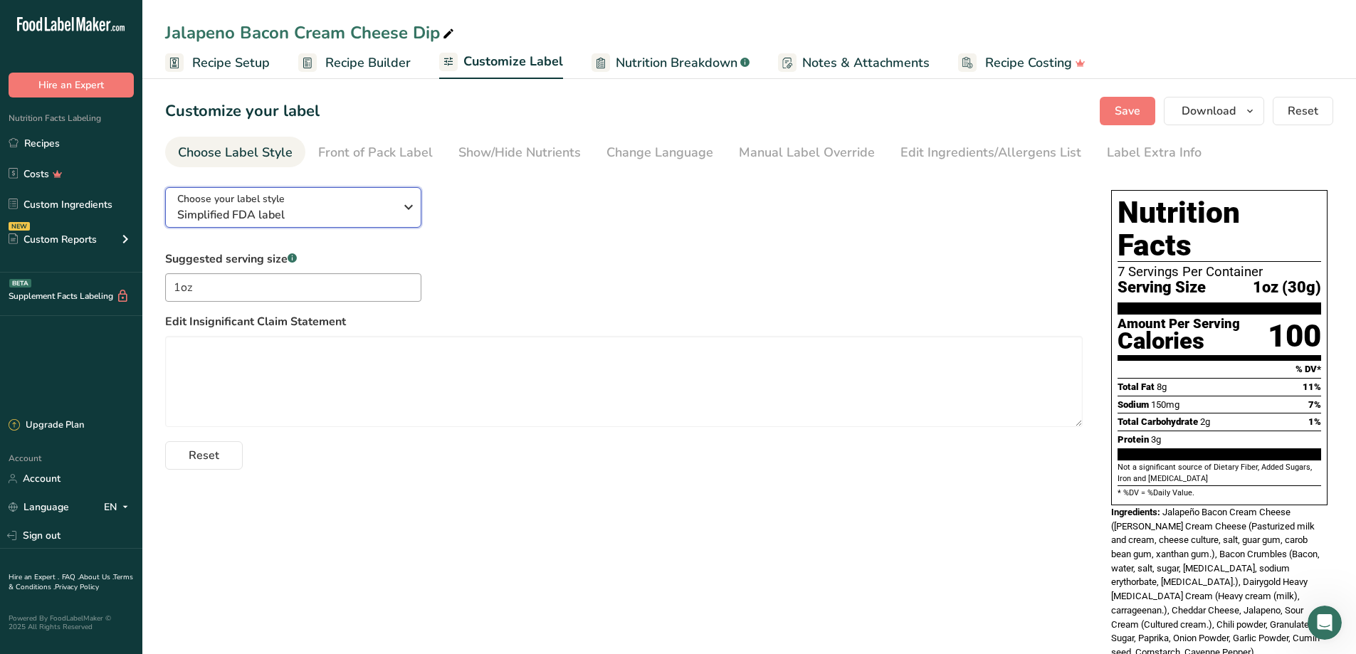
click at [396, 204] on div "Choose your label style Simplified FDA label" at bounding box center [291, 207] width 228 height 32
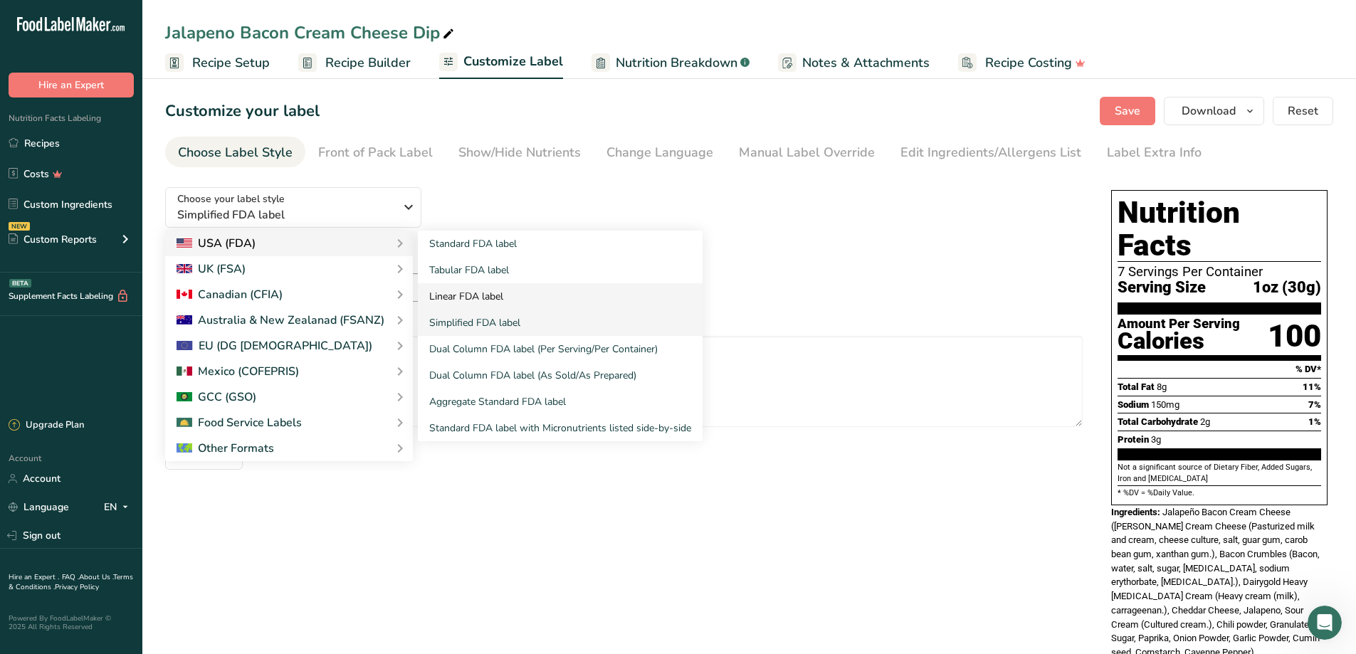
click at [498, 297] on link "Linear FDA label" at bounding box center [560, 296] width 285 height 26
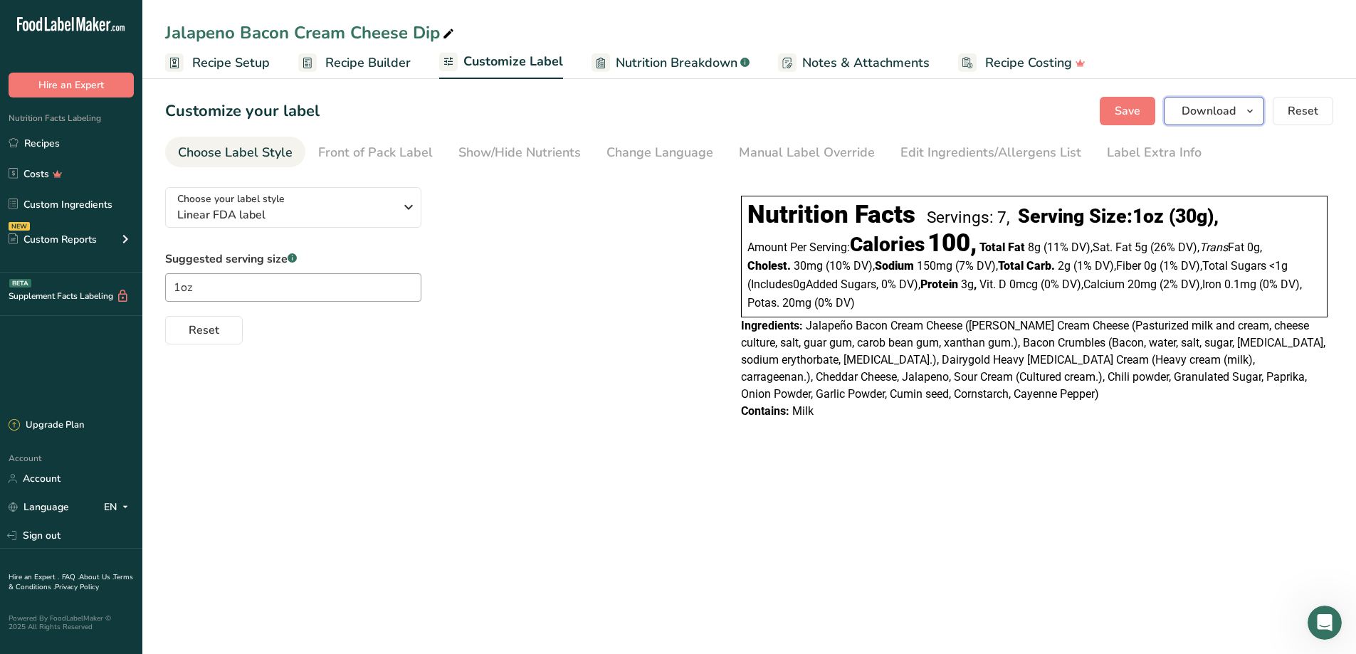
click at [1231, 114] on span "Download" at bounding box center [1209, 111] width 54 height 17
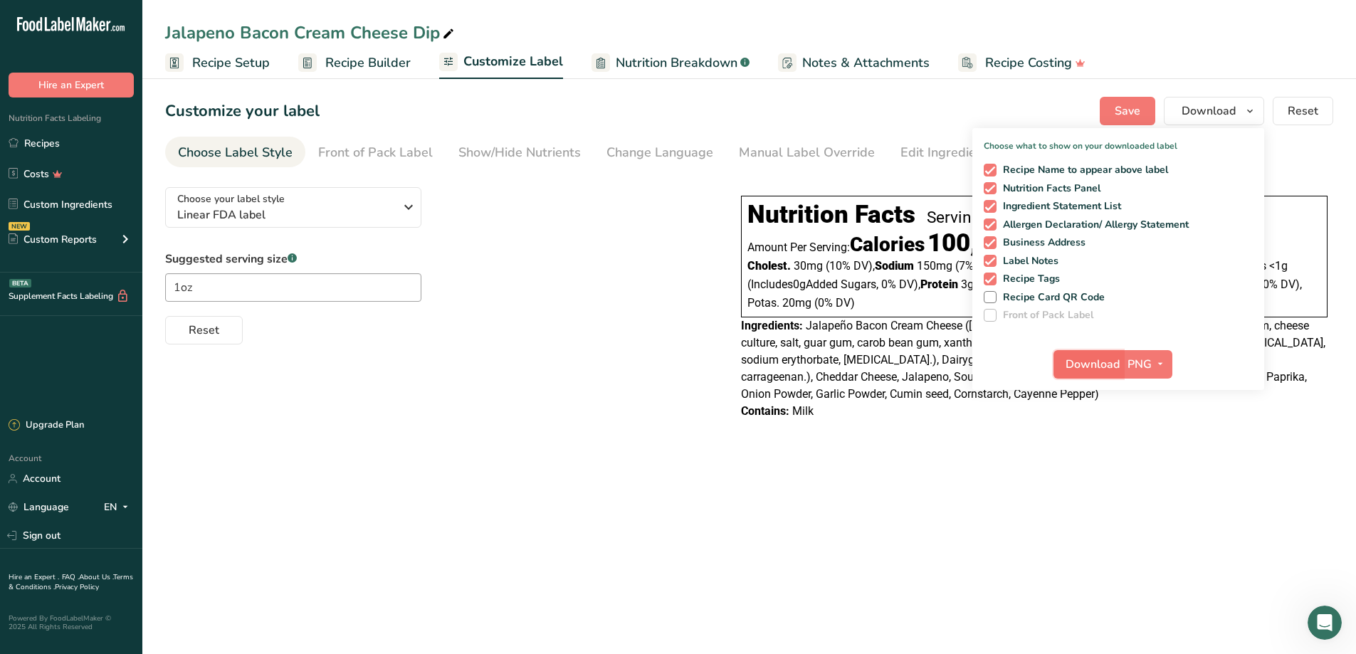
click at [1091, 367] on span "Download" at bounding box center [1093, 364] width 54 height 17
